Goal: Task Accomplishment & Management: Manage account settings

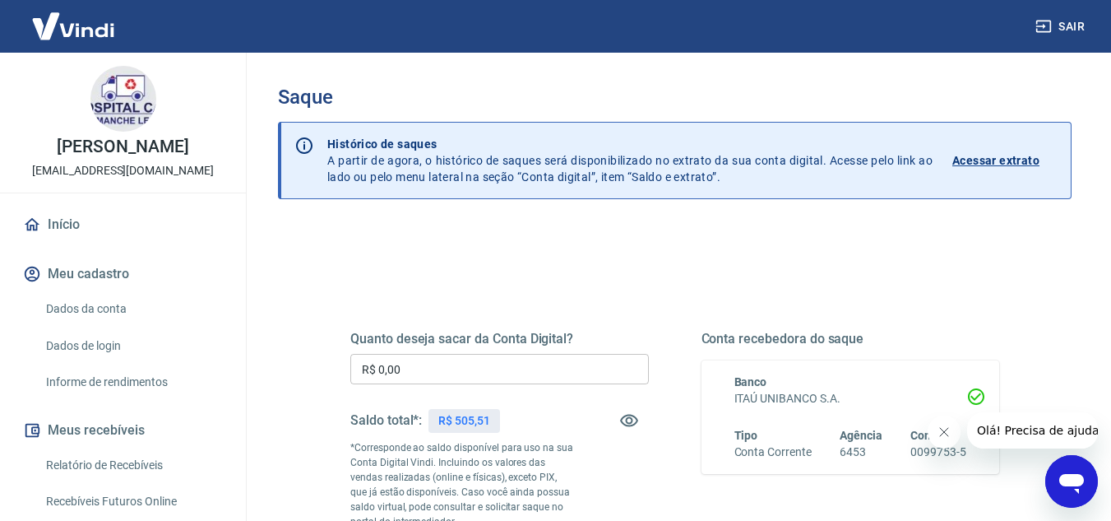
click at [499, 382] on input "R$ 0,00" at bounding box center [499, 369] width 298 height 30
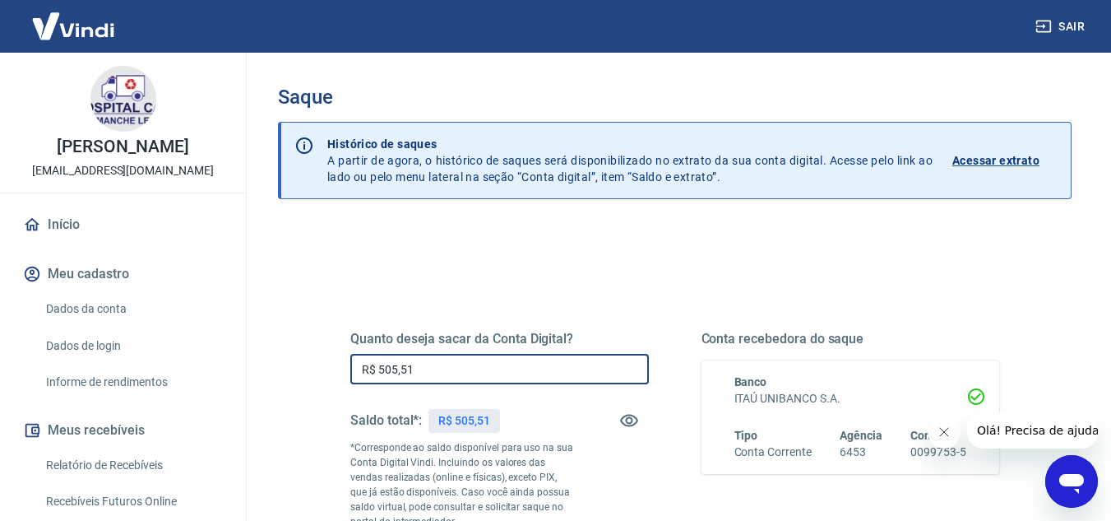
type input "R$ 505,51"
click at [525, 280] on div "Quanto deseja sacar da Conta Digital? R$ 505,51 ​ Saldo total*: R$ 505,51 *Corr…" at bounding box center [675, 456] width 688 height 397
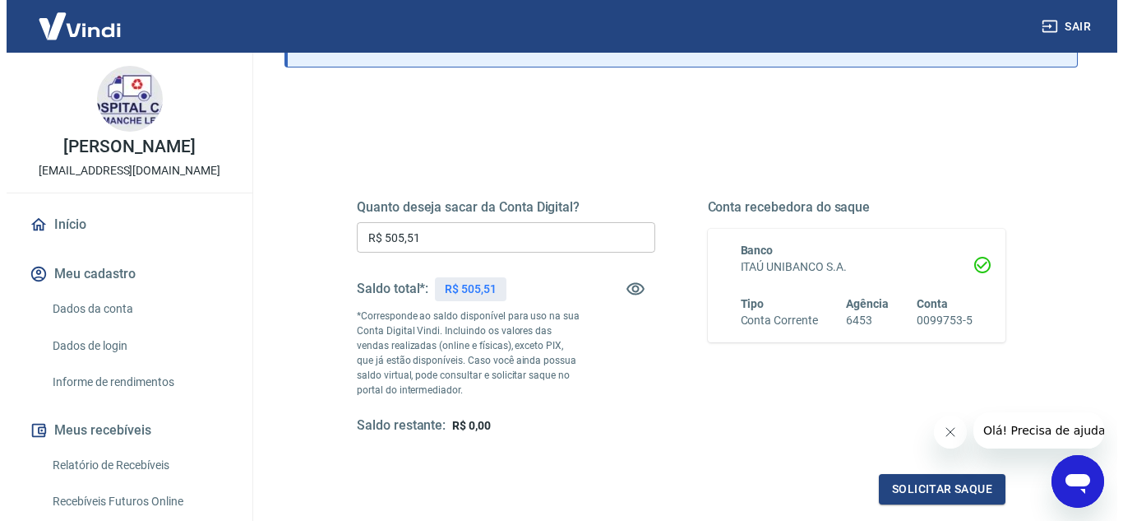
scroll to position [164, 0]
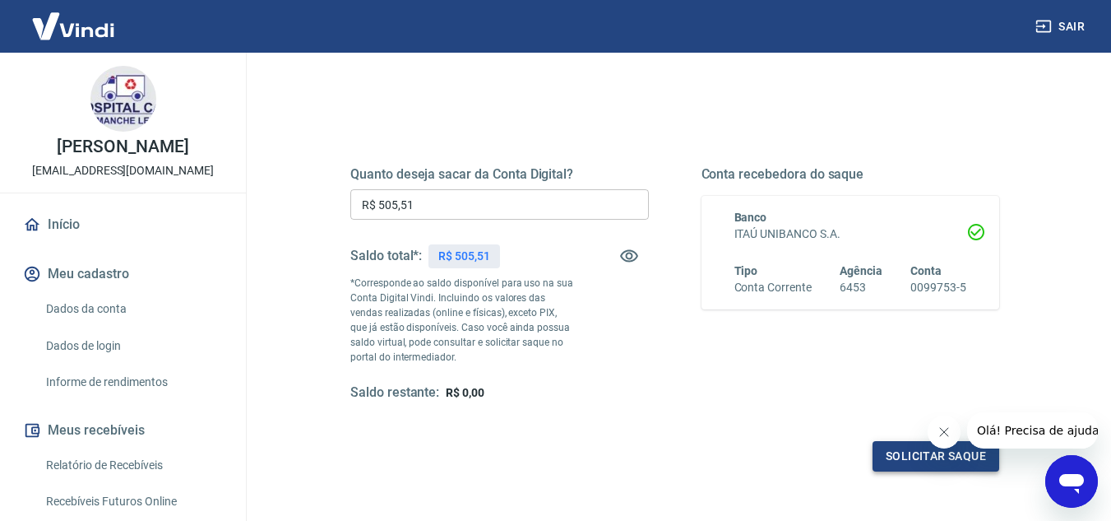
click at [900, 462] on button "Solicitar saque" at bounding box center [935, 456] width 127 height 30
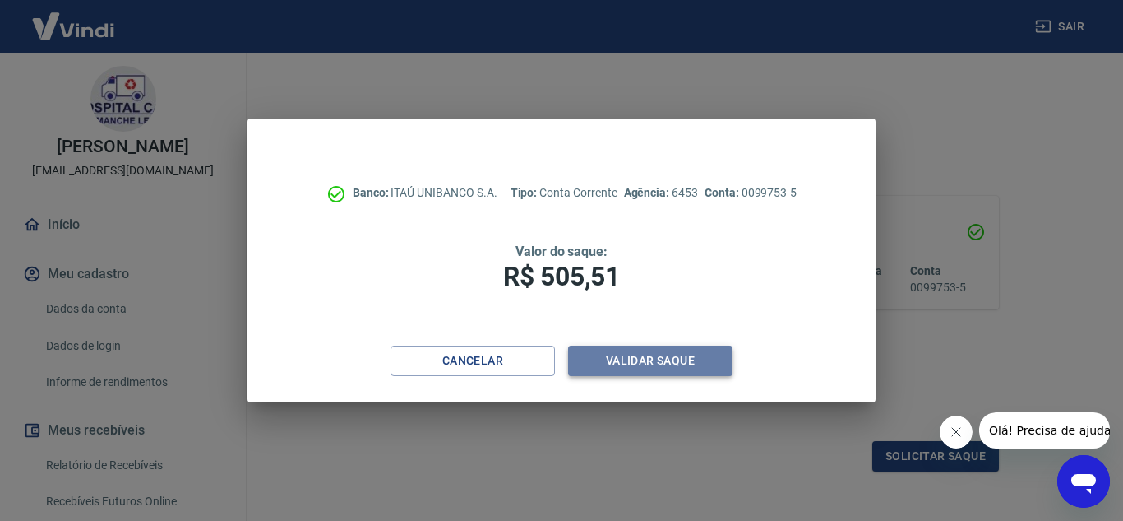
click at [655, 358] on button "Validar saque" at bounding box center [650, 360] width 164 height 30
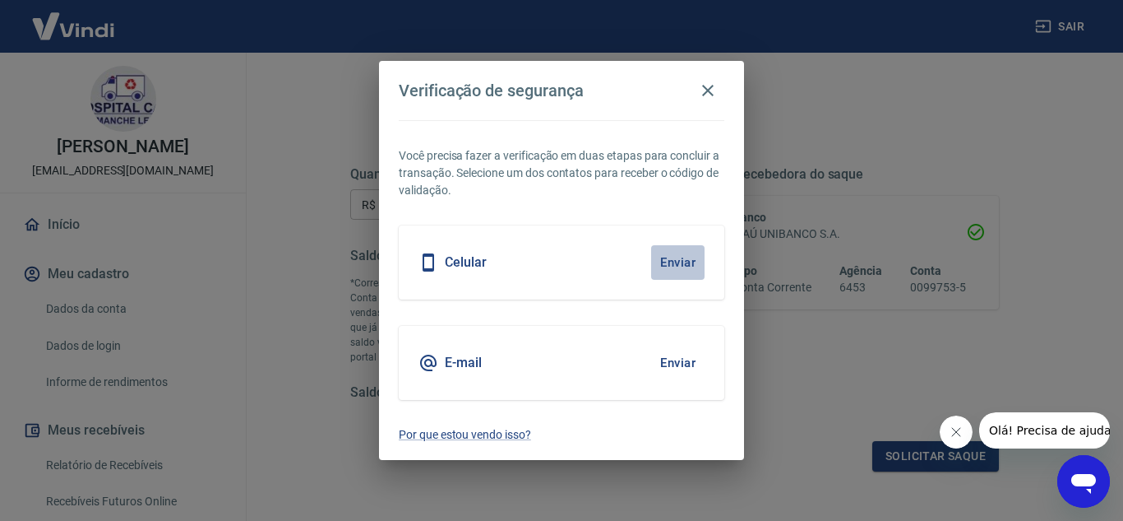
click at [683, 255] on button "Enviar" at bounding box center [677, 262] width 53 height 35
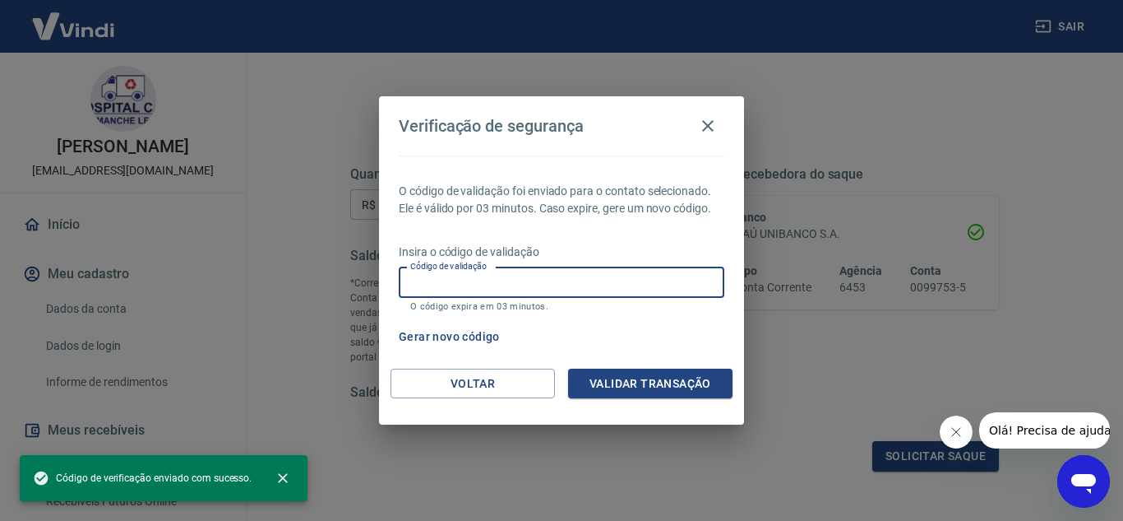
click at [658, 285] on input "Código de validação" at bounding box center [562, 282] width 326 height 30
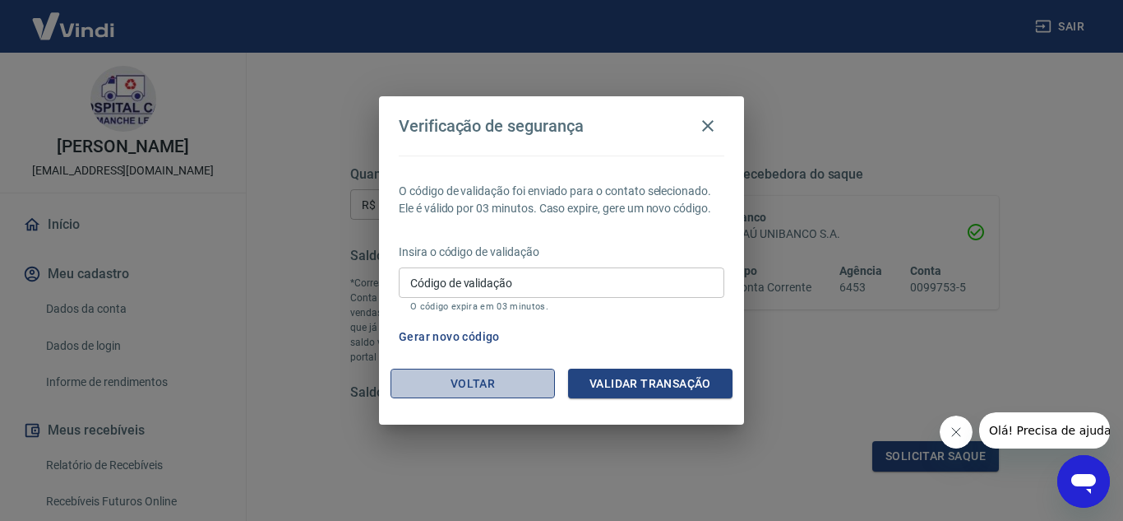
click at [513, 377] on button "Voltar" at bounding box center [473, 383] width 164 height 30
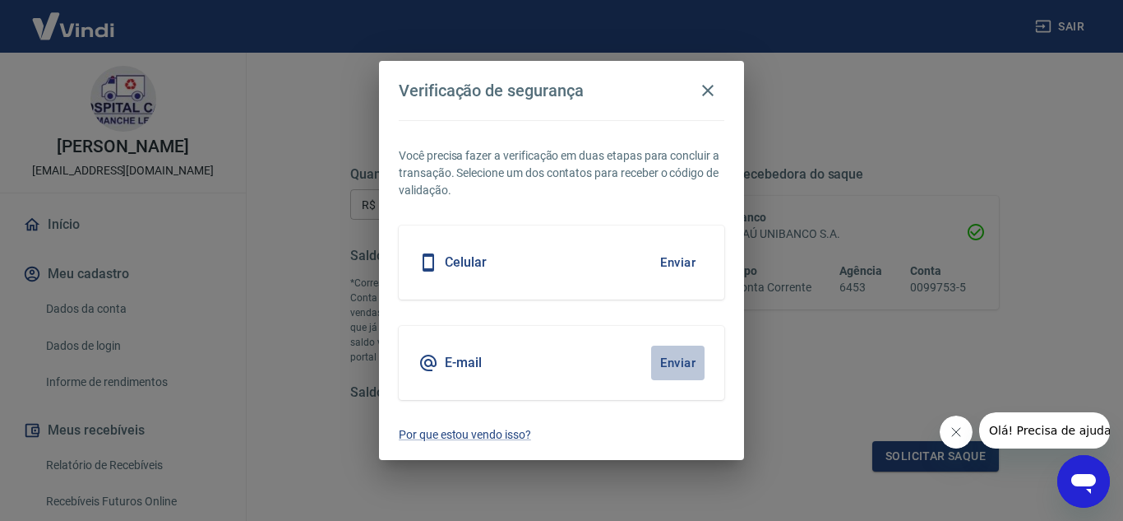
click at [678, 362] on button "Enviar" at bounding box center [677, 362] width 53 height 35
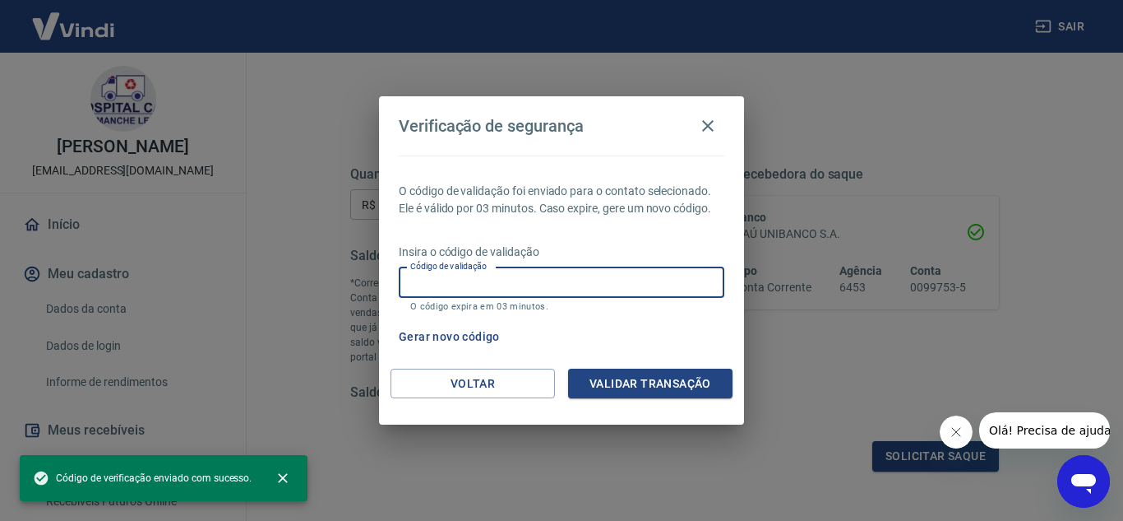
click at [621, 281] on input "Código de validação" at bounding box center [562, 282] width 326 height 30
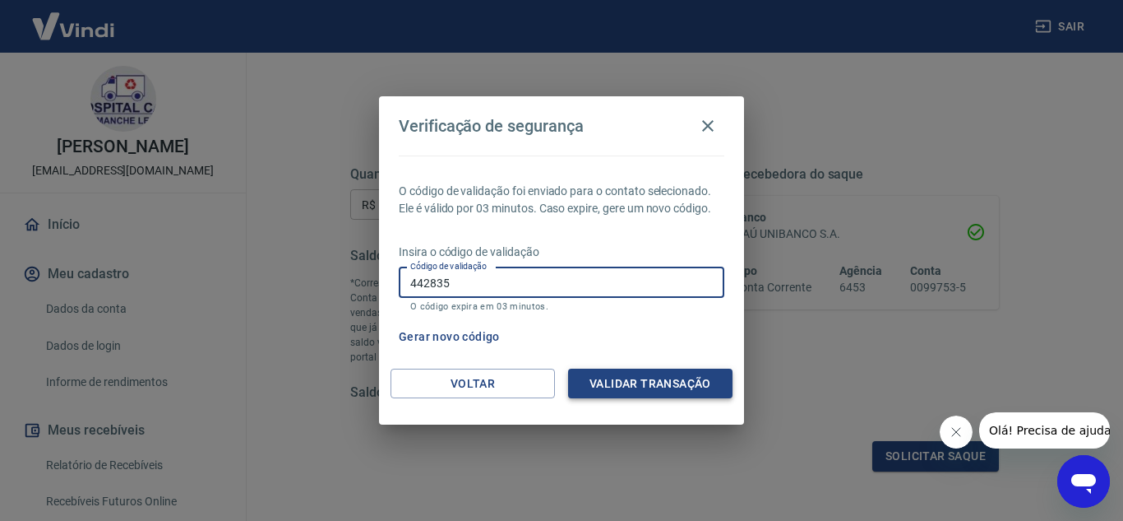
type input "442835"
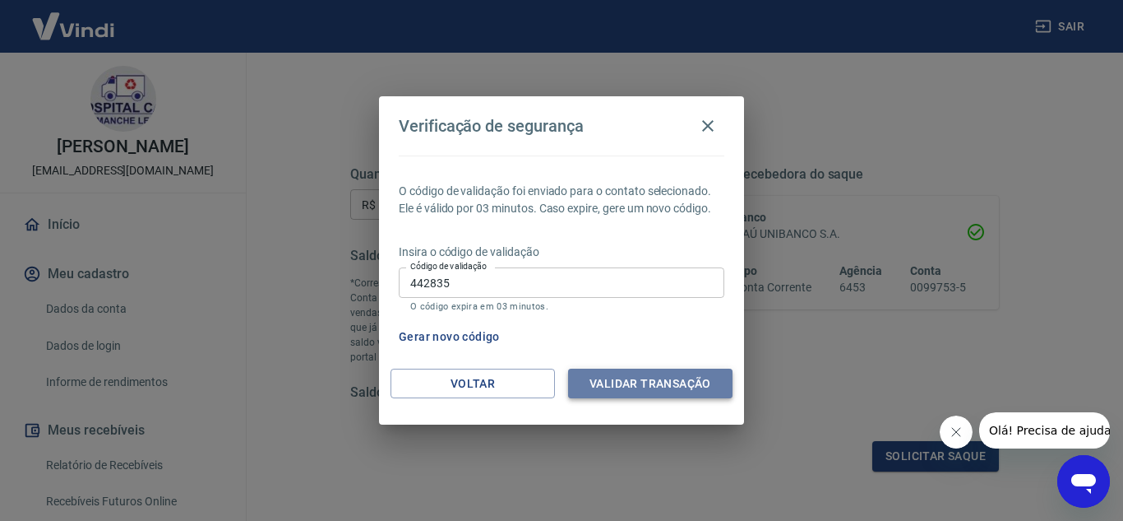
click at [668, 378] on button "Validar transação" at bounding box center [650, 383] width 164 height 30
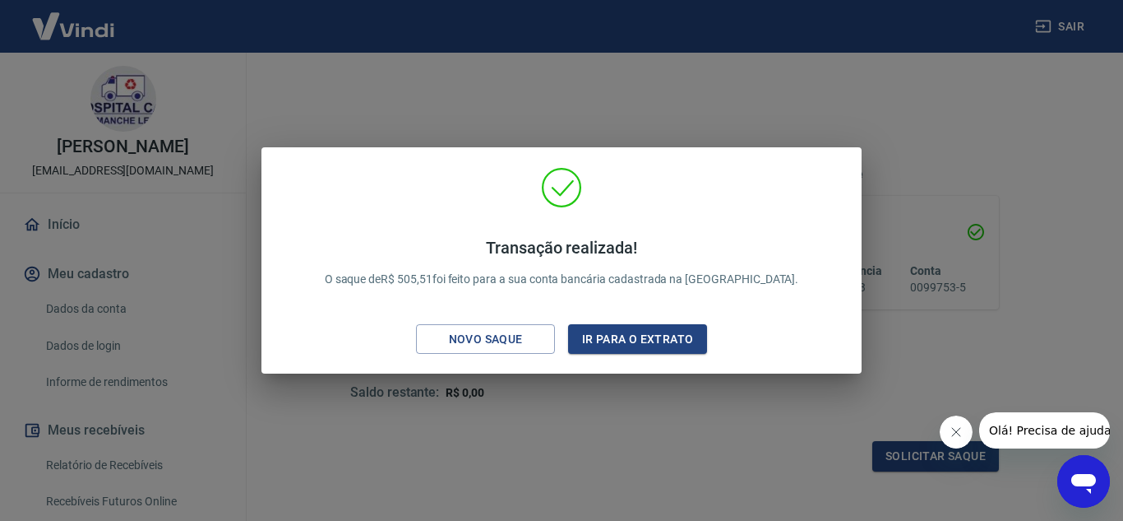
click at [826, 136] on div "Transação realizada! O saque de R$ 505,51 foi feito para a sua conta bancária c…" at bounding box center [561, 260] width 1123 height 521
